Goal: Task Accomplishment & Management: Complete application form

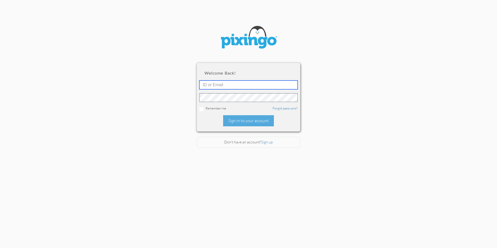
type input "[PERSON_NAME][EMAIL_ADDRESS][DOMAIN_NAME]"
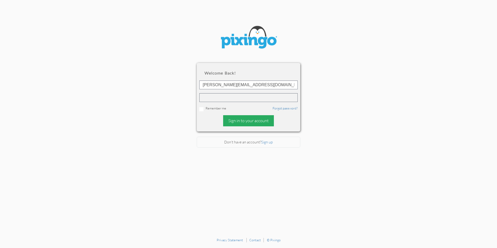
click at [236, 117] on div "Sign in to your account" at bounding box center [248, 120] width 51 height 11
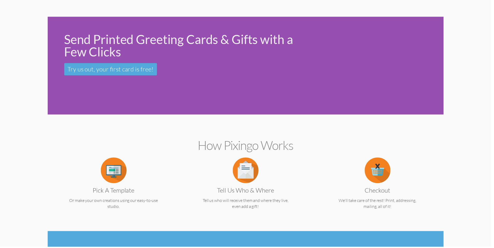
click at [412, 110] on div at bounding box center [379, 66] width 129 height 114
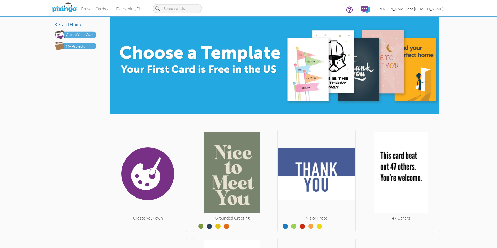
click at [423, 5] on link "[PERSON_NAME] and [PERSON_NAME]" at bounding box center [411, 8] width 74 height 13
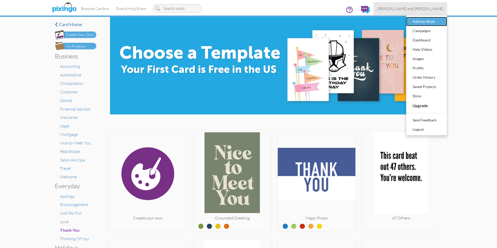
click at [423, 19] on div "Address Book" at bounding box center [427, 22] width 31 height 8
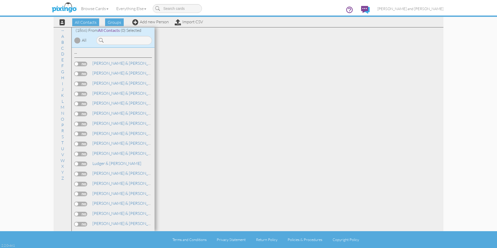
click at [216, 8] on div "Browse Cards Business Accounting Automotive Chiropractor Customer Dental Financ…" at bounding box center [249, 10] width 390 height 20
click at [145, 21] on link "Add new Person" at bounding box center [150, 21] width 37 height 5
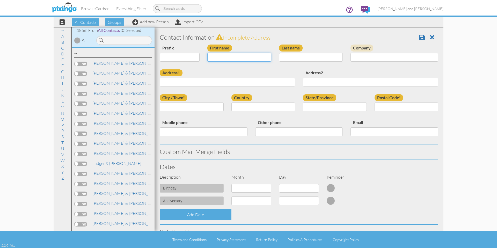
click at [218, 53] on input "First name" at bounding box center [240, 57] width 64 height 9
type input "[PERSON_NAME]"
click at [285, 54] on input "Last name" at bounding box center [311, 57] width 64 height 9
type input "[PERSON_NAME]"
click at [208, 80] on input "Address1" at bounding box center [227, 82] width 135 height 9
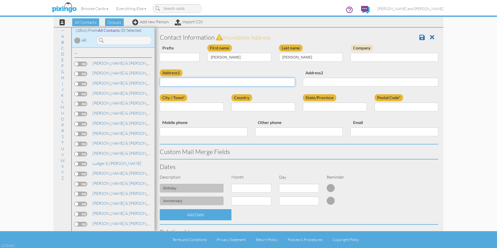
click at [208, 80] on input "Address1" at bounding box center [227, 82] width 135 height 9
paste input "[STREET_ADDRESS][PERSON_NAME]"
type input "[STREET_ADDRESS][PERSON_NAME]"
click at [213, 97] on div "City / Town*" at bounding box center [192, 104] width 72 height 21
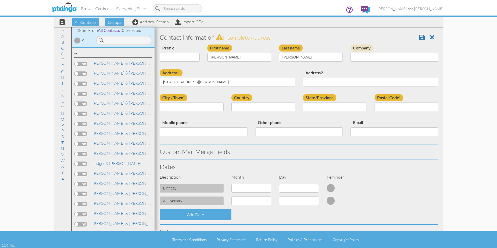
click at [194, 112] on div "City / Town*" at bounding box center [192, 104] width 72 height 21
click at [196, 101] on div "City / Town*" at bounding box center [192, 104] width 72 height 21
click at [195, 107] on input "City / Town*" at bounding box center [192, 107] width 64 height 9
type input "Laveen"
click at [241, 111] on select "[GEOGRAPHIC_DATA] -------------- [GEOGRAPHIC_DATA] [GEOGRAPHIC_DATA] [GEOGRAPHI…" at bounding box center [264, 107] width 64 height 9
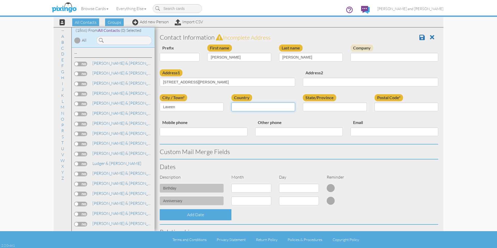
select select "object:6384"
click at [232, 103] on select "[GEOGRAPHIC_DATA] -------------- [GEOGRAPHIC_DATA] [GEOGRAPHIC_DATA] [GEOGRAPHI…" at bounding box center [264, 107] width 64 height 9
click at [329, 100] on label "State/Province" at bounding box center [319, 97] width 33 height 7
click at [329, 103] on select "AA (Military) AE (Military) [US_STATE] [US_STATE] [US_STATE] AP (Military) [US_…" at bounding box center [335, 107] width 64 height 9
click at [328, 105] on select "AA (Military) AE (Military) [US_STATE] [US_STATE] [US_STATE] AP (Military) [US_…" at bounding box center [335, 107] width 64 height 9
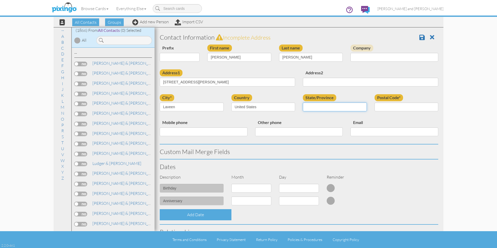
select select "object:6635"
click at [303, 103] on select "AA (Military) AE (Military) [US_STATE] [US_STATE] [US_STATE] AP (Military) [US_…" at bounding box center [335, 107] width 64 height 9
click at [403, 108] on input "Postal Code*" at bounding box center [407, 107] width 64 height 9
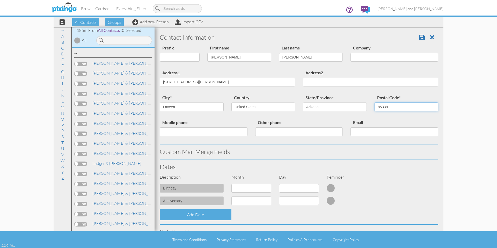
type input "85339"
click at [402, 125] on div "Email" at bounding box center [395, 129] width 96 height 21
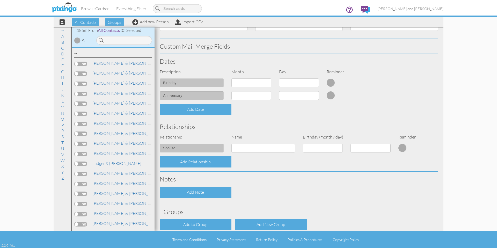
scroll to position [131, 0]
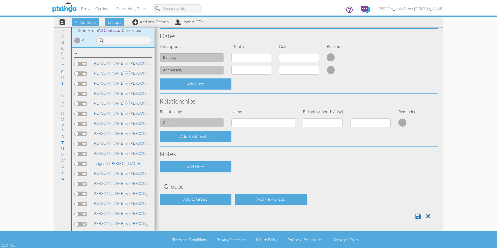
click at [194, 192] on div "Contact Information Prefix Dr. Mr. Mrs. First name [PERSON_NAME] Last name [PER…" at bounding box center [299, 61] width 279 height 324
click at [187, 202] on div "Add to Group" at bounding box center [196, 199] width 72 height 11
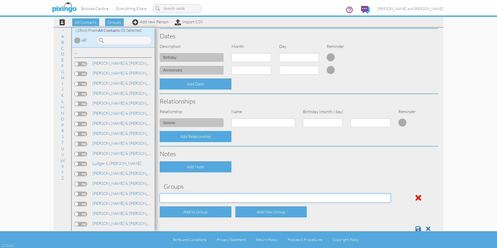
click at [220, 199] on select "All Contacts Clients Do Not Send duplicate spouse (for b-day only) Holiday Only…" at bounding box center [275, 198] width 231 height 9
select select "object:6692"
click at [160, 194] on select "All Contacts Clients Do Not Send duplicate spouse (for b-day only) Holiday Only…" at bounding box center [275, 198] width 231 height 9
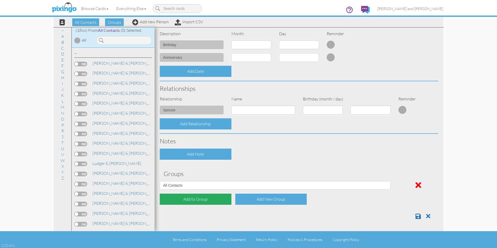
click at [201, 201] on div "Add to Group" at bounding box center [196, 199] width 72 height 11
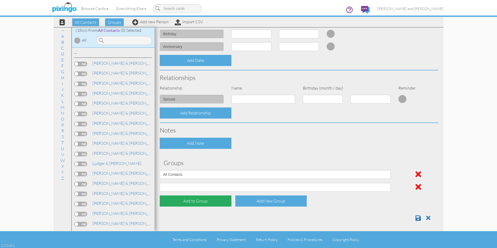
scroll to position [156, 0]
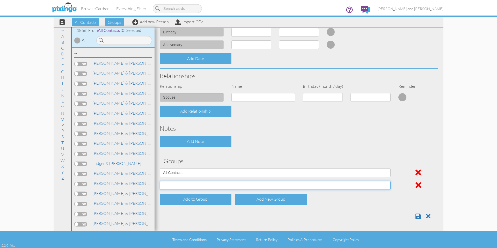
click at [193, 188] on select "All Contacts Clients Do Not Send duplicate spouse (for b-day only) Holiday Only…" at bounding box center [275, 185] width 231 height 9
select select "object:6697"
click at [160, 181] on select "All Contacts Clients Do Not Send duplicate spouse (for b-day only) Holiday Only…" at bounding box center [275, 185] width 231 height 9
click at [416, 216] on span at bounding box center [418, 216] width 5 height 6
